Goal: Transaction & Acquisition: Book appointment/travel/reservation

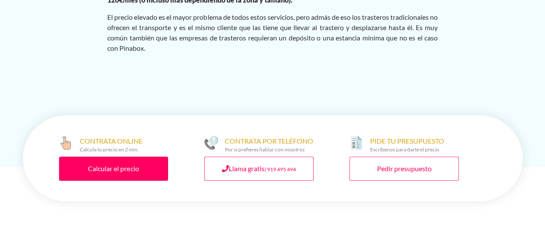
scroll to position [1798, 0]
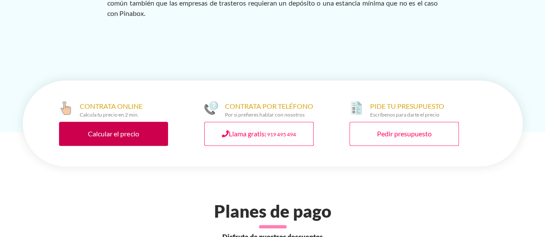
click at [88, 122] on link "Calcular el precio" at bounding box center [113, 134] width 109 height 24
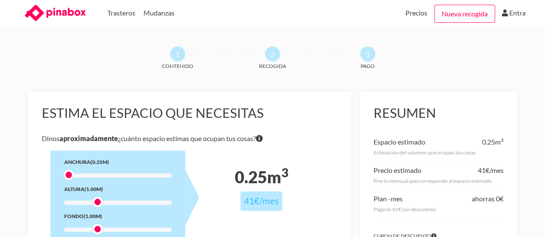
drag, startPoint x: 98, startPoint y: 173, endPoint x: 67, endPoint y: 175, distance: 31.5
click at [67, 175] on div at bounding box center [68, 175] width 11 height 11
click at [95, 201] on div at bounding box center [97, 202] width 11 height 11
drag, startPoint x: 97, startPoint y: 228, endPoint x: 68, endPoint y: 228, distance: 29.3
click at [68, 228] on div at bounding box center [68, 229] width 11 height 11
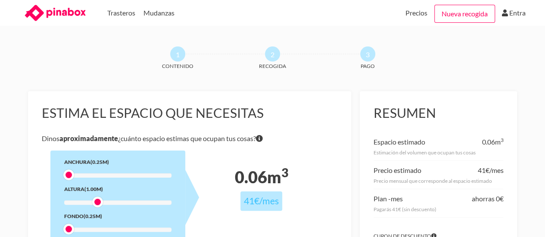
drag, startPoint x: 102, startPoint y: 203, endPoint x: 51, endPoint y: 207, distance: 50.5
click at [51, 207] on div "Anchura (0.25m) Altura (1.00m) Fondo (0.25m)" at bounding box center [117, 198] width 135 height 95
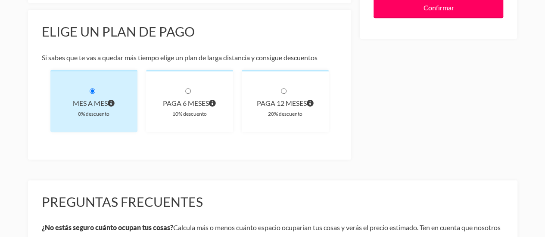
scroll to position [272, 0]
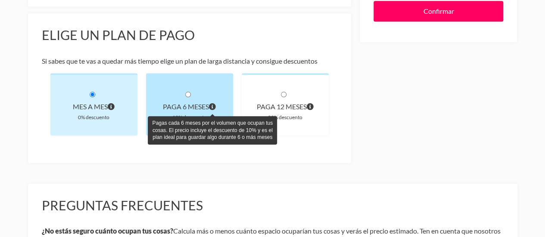
click at [211, 106] on icon "Pagas cada 6 meses por el volumen que ocupan tus cosas. El precio incluye el de…" at bounding box center [212, 106] width 7 height 7
radio input "true"
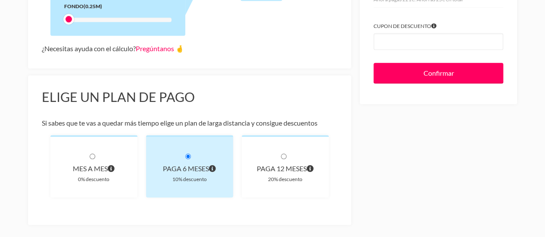
scroll to position [226, 0]
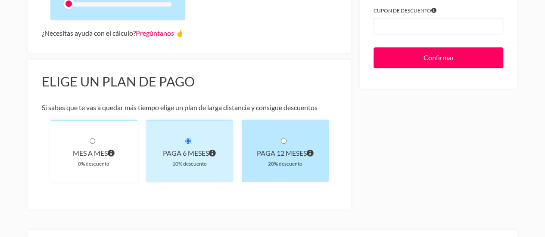
click at [264, 161] on div "20% descuento" at bounding box center [284, 163] width 59 height 9
radio input "true"
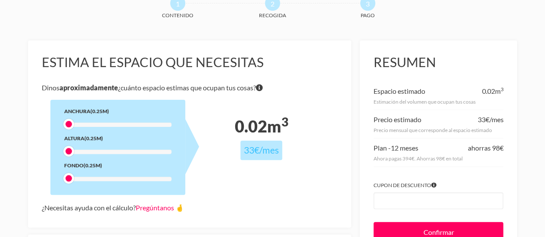
scroll to position [65, 0]
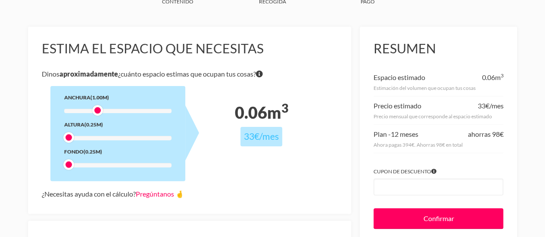
drag, startPoint x: 68, startPoint y: 107, endPoint x: 93, endPoint y: 109, distance: 25.0
click at [93, 109] on div at bounding box center [97, 110] width 11 height 11
drag, startPoint x: 64, startPoint y: 139, endPoint x: 94, endPoint y: 140, distance: 30.1
click at [94, 140] on div at bounding box center [97, 137] width 11 height 11
drag, startPoint x: 66, startPoint y: 165, endPoint x: 99, endPoint y: 166, distance: 33.2
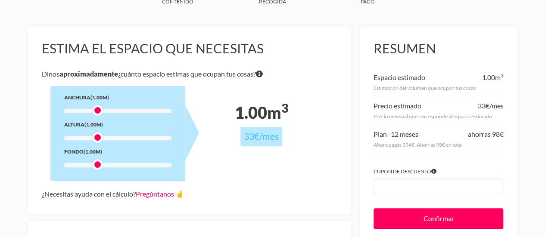
click at [99, 166] on div at bounding box center [97, 164] width 11 height 11
drag, startPoint x: 96, startPoint y: 138, endPoint x: 135, endPoint y: 139, distance: 38.8
click at [135, 139] on div at bounding box center [136, 137] width 11 height 11
click at [92, 108] on div at bounding box center [97, 110] width 11 height 11
click at [97, 163] on div at bounding box center [97, 164] width 11 height 11
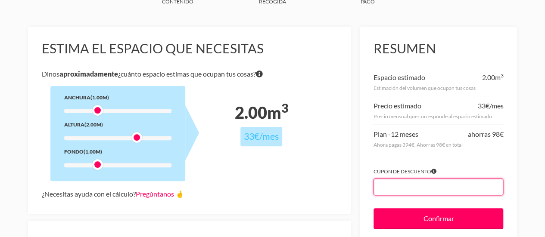
click at [431, 187] on input "Cupon de descuento" at bounding box center [438, 187] width 130 height 17
paste input "MESGRATIS"
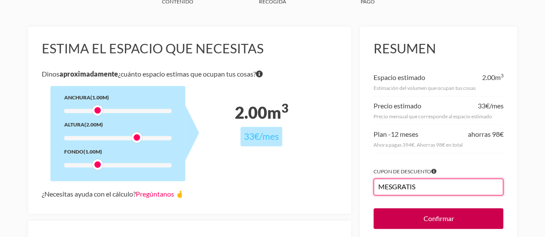
type input "MESGRATIS"
click at [412, 217] on input "Confirmar" at bounding box center [438, 218] width 130 height 21
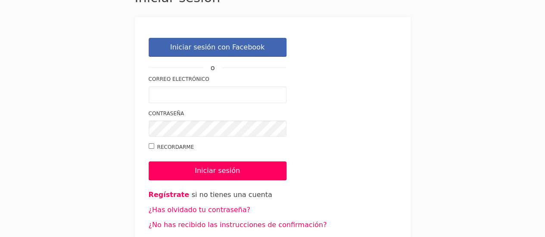
scroll to position [58, 0]
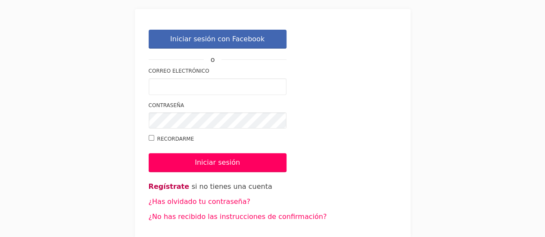
click at [167, 186] on link "Regístrate" at bounding box center [169, 187] width 40 height 8
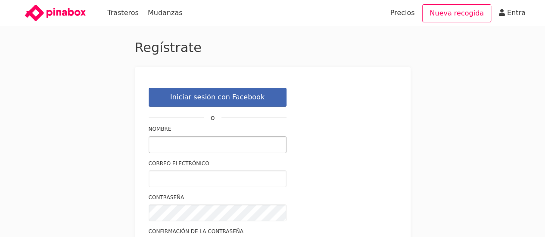
click at [167, 150] on input "Nombre" at bounding box center [218, 144] width 138 height 17
type input "[PERSON_NAME]"
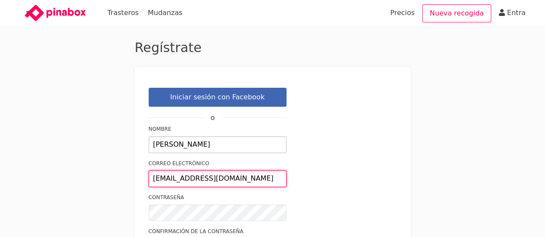
type input "CARMEN5SFC@GMAIL.COM"
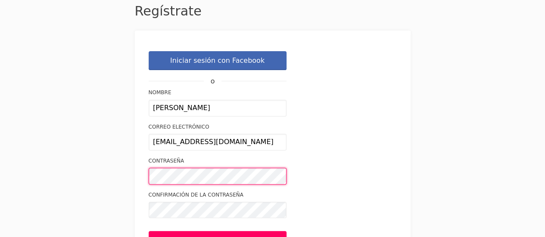
scroll to position [52, 0]
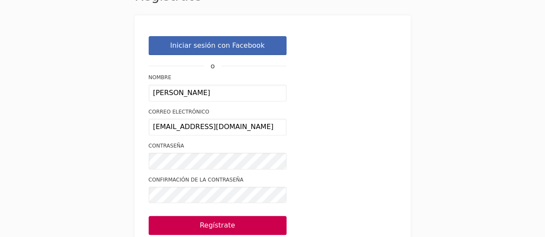
click at [200, 229] on input "Regístrate" at bounding box center [218, 225] width 138 height 19
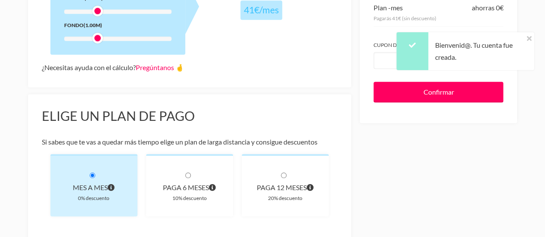
scroll to position [214, 0]
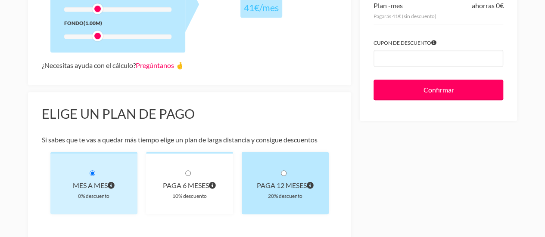
click at [265, 175] on div "paga 12 meses 20% descuento" at bounding box center [285, 183] width 87 height 62
radio input "true"
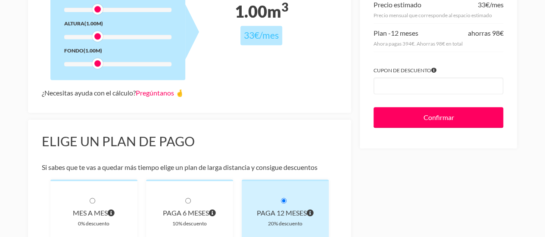
scroll to position [185, 0]
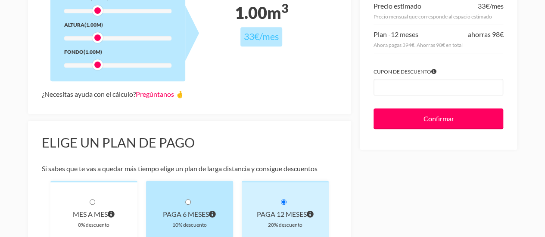
click at [180, 220] on div "paga 6 meses" at bounding box center [189, 214] width 59 height 12
radio input "true"
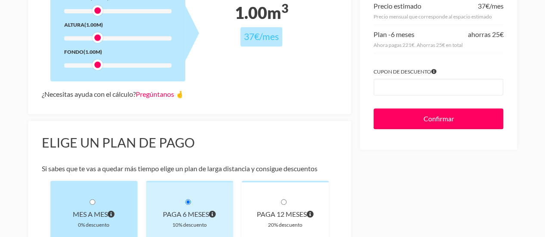
click at [102, 207] on div "Mes a mes 0% descuento" at bounding box center [93, 212] width 87 height 62
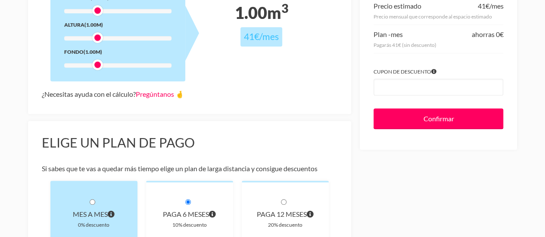
radio input "true"
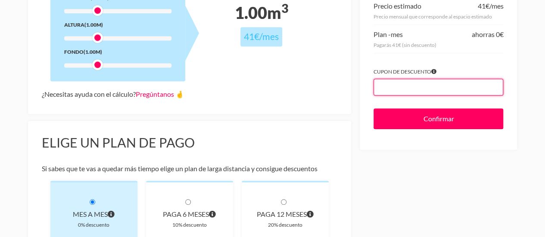
click at [455, 79] on input "Cupon de descuento" at bounding box center [438, 87] width 130 height 17
type input "MESGRATIS"
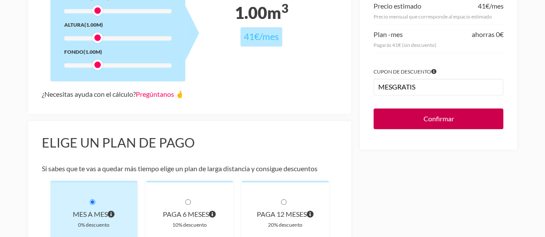
click at [425, 116] on input "Confirmar" at bounding box center [438, 118] width 130 height 21
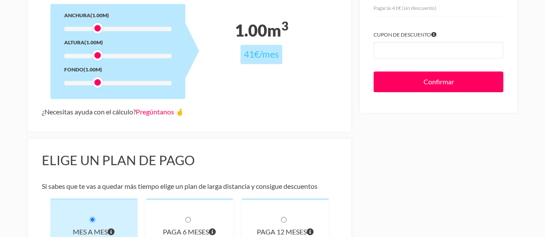
scroll to position [216, 0]
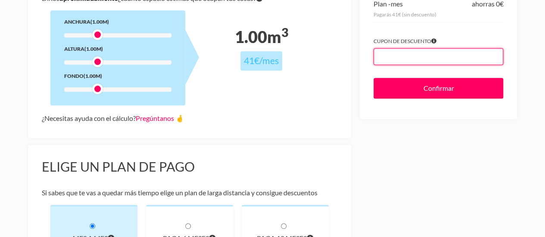
click at [387, 54] on input "Cupon de descuento" at bounding box center [438, 56] width 130 height 17
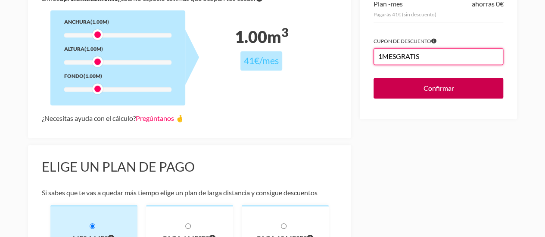
type input "1MESGRATIS"
click at [412, 85] on input "Confirmar" at bounding box center [438, 88] width 130 height 21
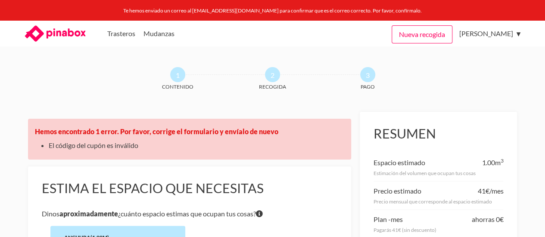
scroll to position [208, 0]
